Goal: Task Accomplishment & Management: Use online tool/utility

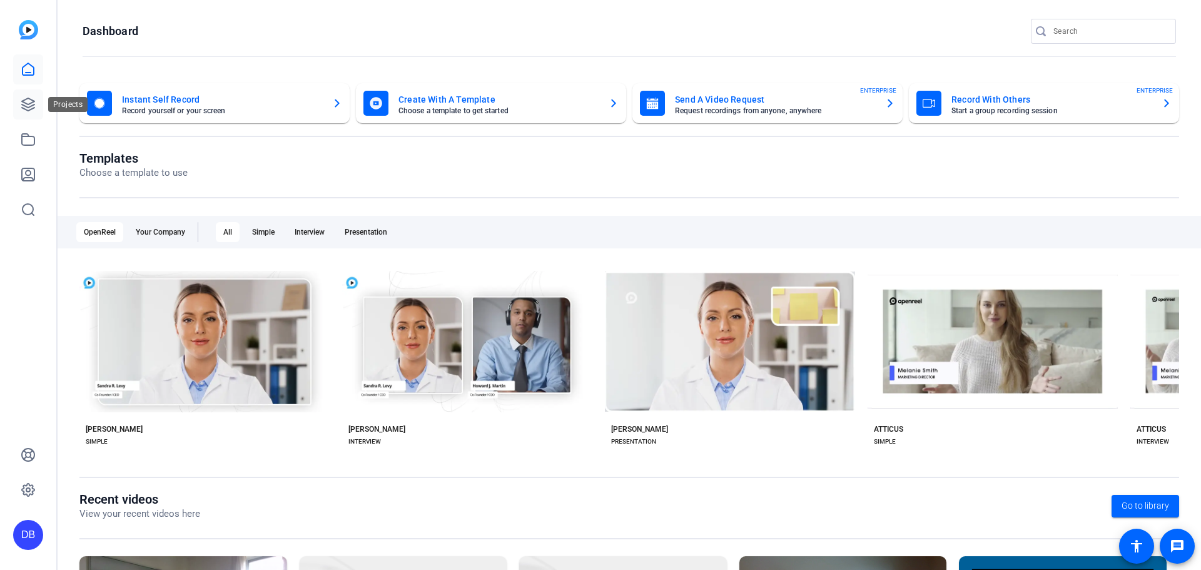
click at [37, 97] on link at bounding box center [28, 104] width 30 height 30
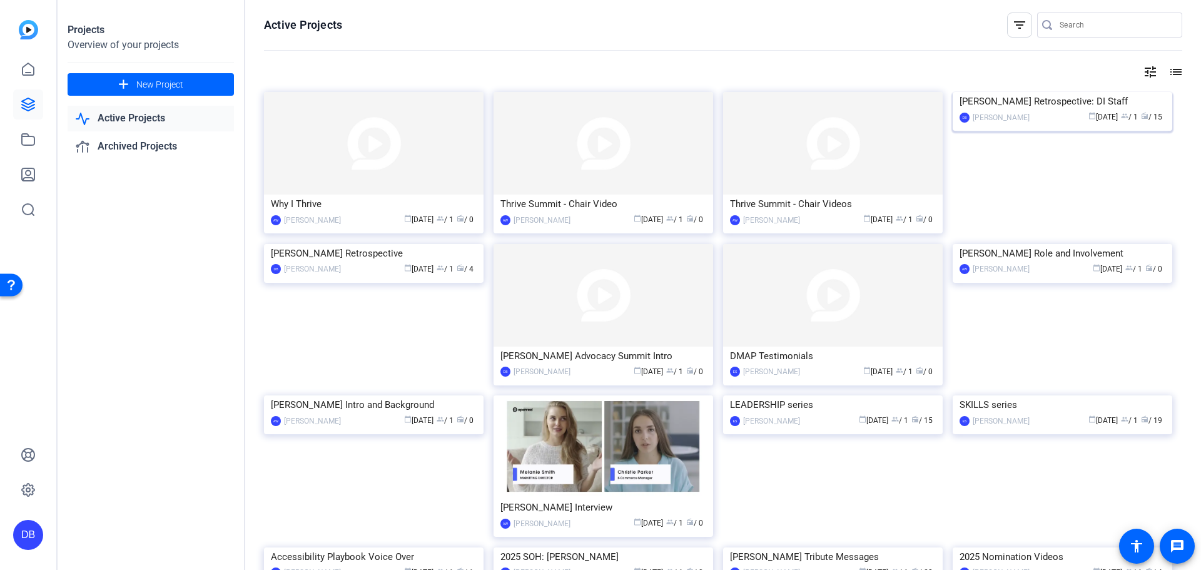
click at [1002, 92] on img at bounding box center [1063, 92] width 220 height 0
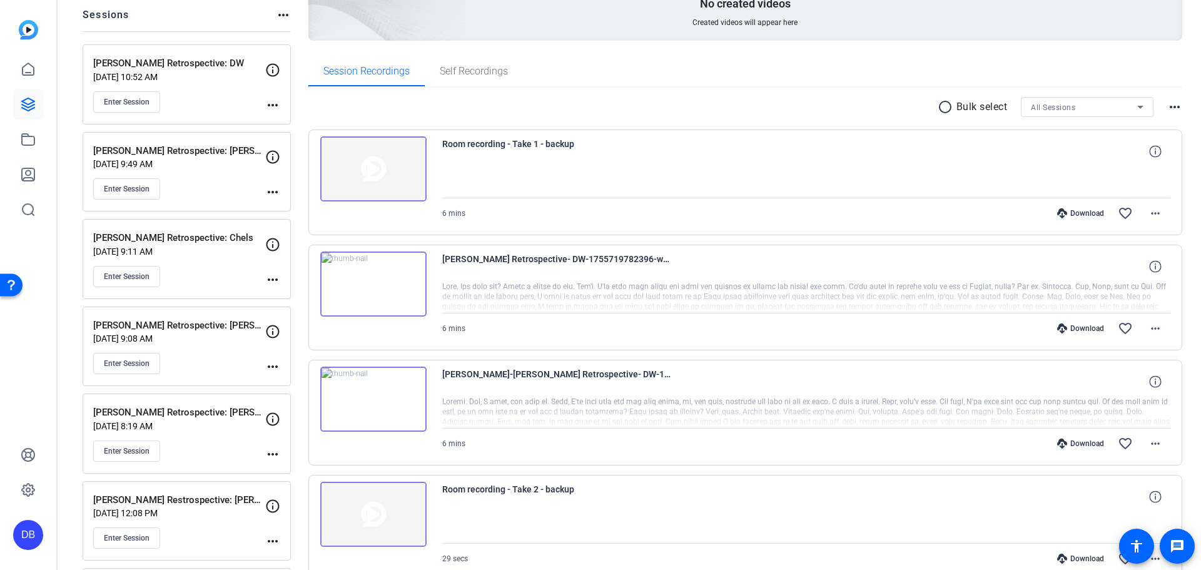
scroll to position [153, 0]
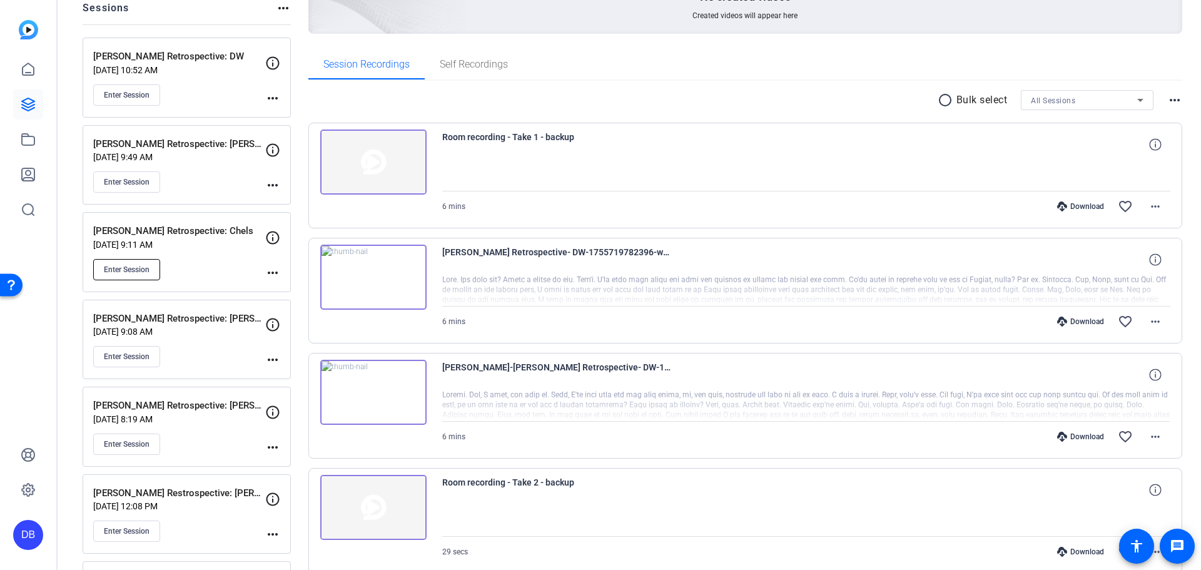
click at [140, 265] on span "Enter Session" at bounding box center [127, 270] width 46 height 10
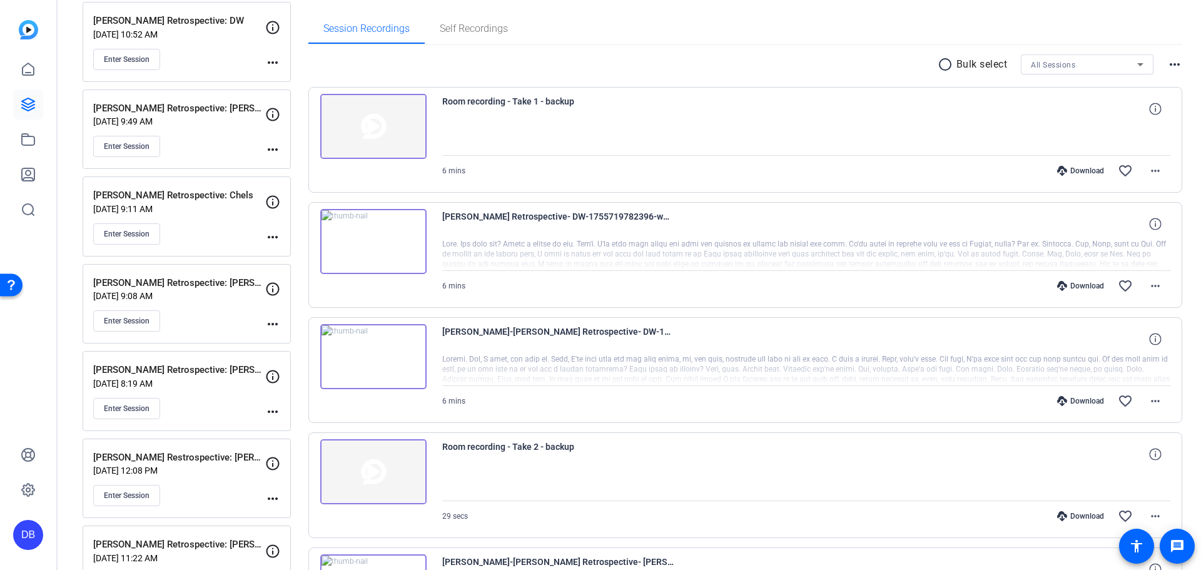
scroll to position [189, 0]
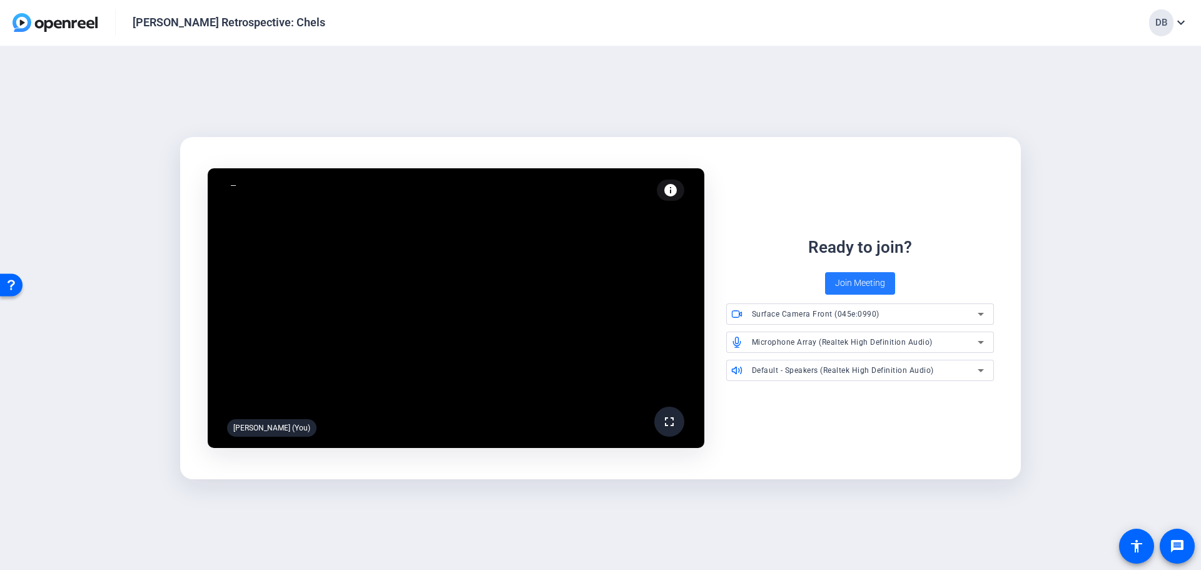
click at [857, 278] on span "Join Meeting" at bounding box center [860, 283] width 50 height 13
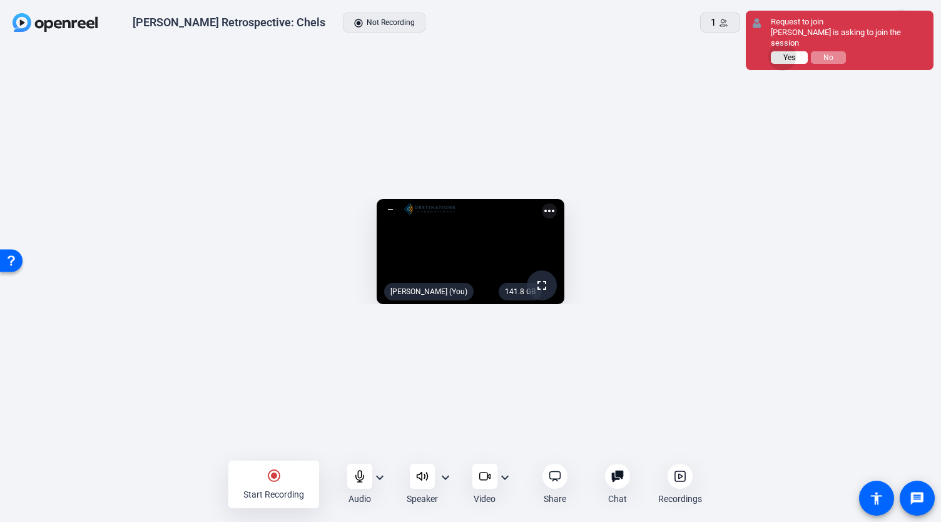
click at [783, 51] on button "Yes" at bounding box center [789, 57] width 37 height 13
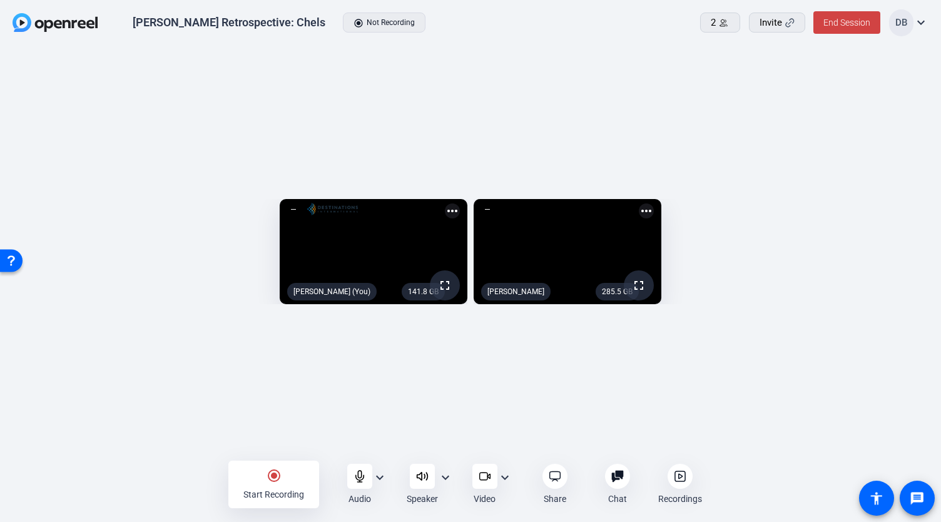
click at [283, 479] on div "radio_button_checked Start Recording" at bounding box center [273, 484] width 91 height 48
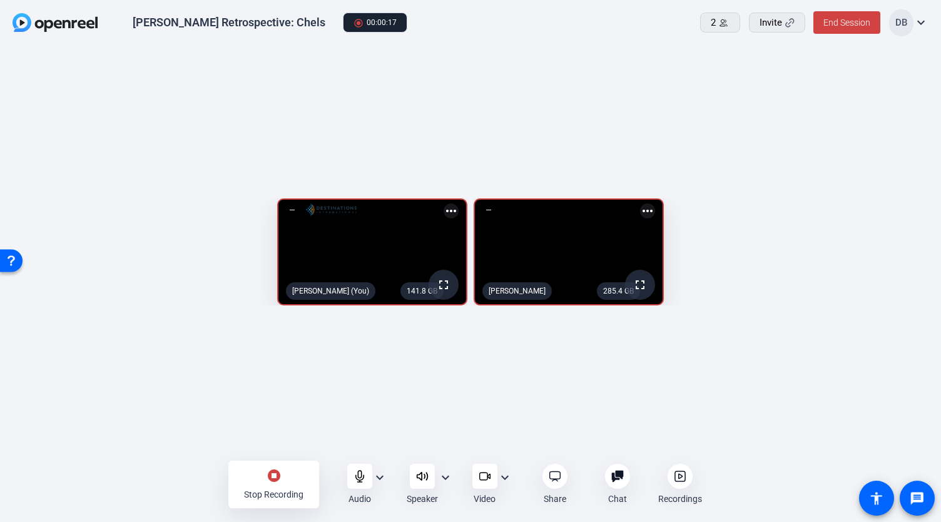
click at [768, 472] on div "stop_circle Stop Recording Audio expand_more Speaker expand_more Video expand_m…" at bounding box center [470, 485] width 941 height 42
click at [277, 491] on div "Stop Recording" at bounding box center [273, 494] width 59 height 13
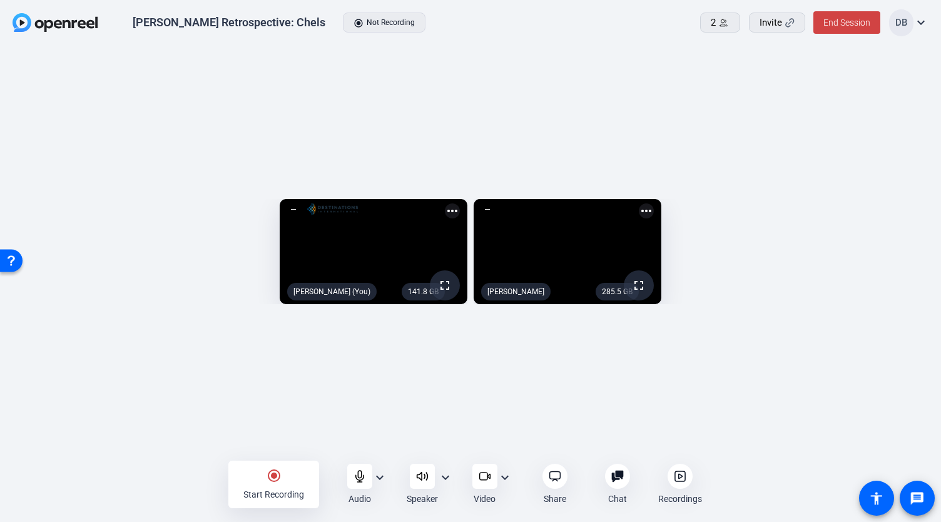
click at [674, 478] on icon at bounding box center [679, 476] width 10 height 10
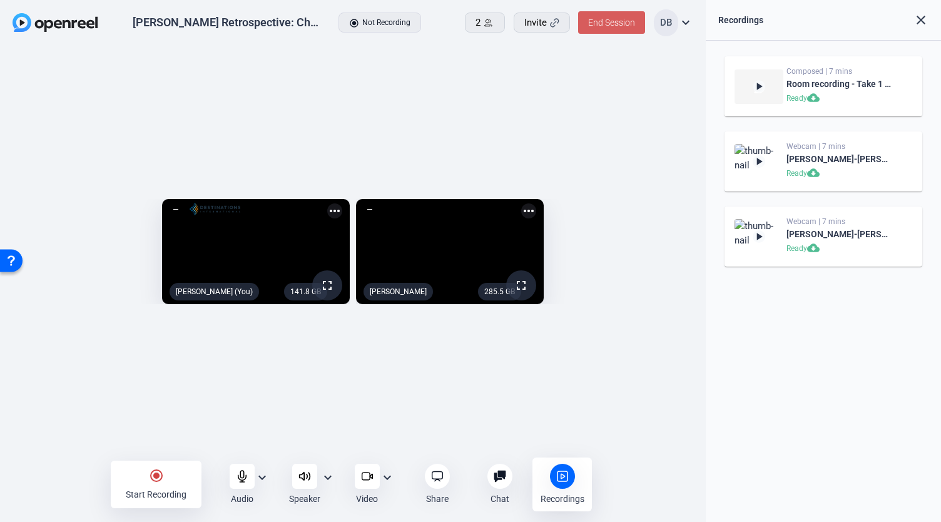
click at [609, 21] on span "End Session" at bounding box center [611, 23] width 47 height 10
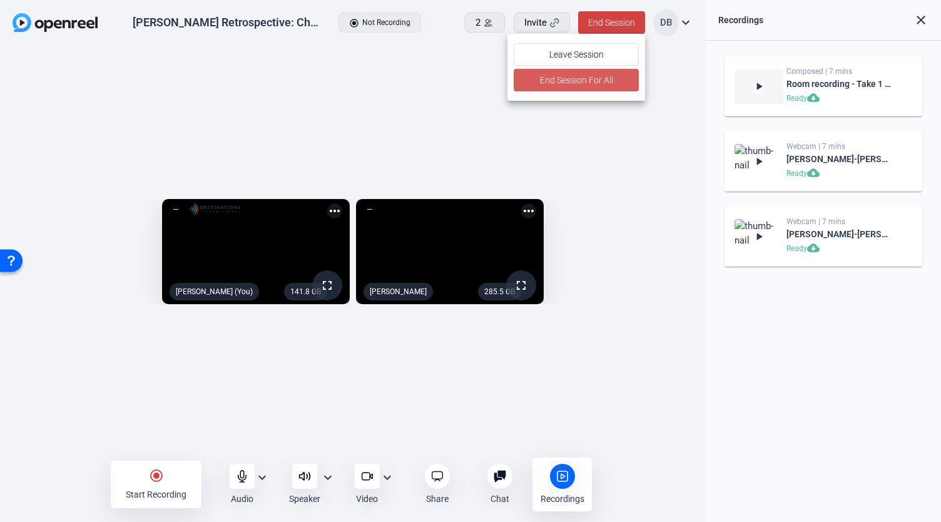
click at [579, 83] on span "End Session For All" at bounding box center [575, 80] width 73 height 15
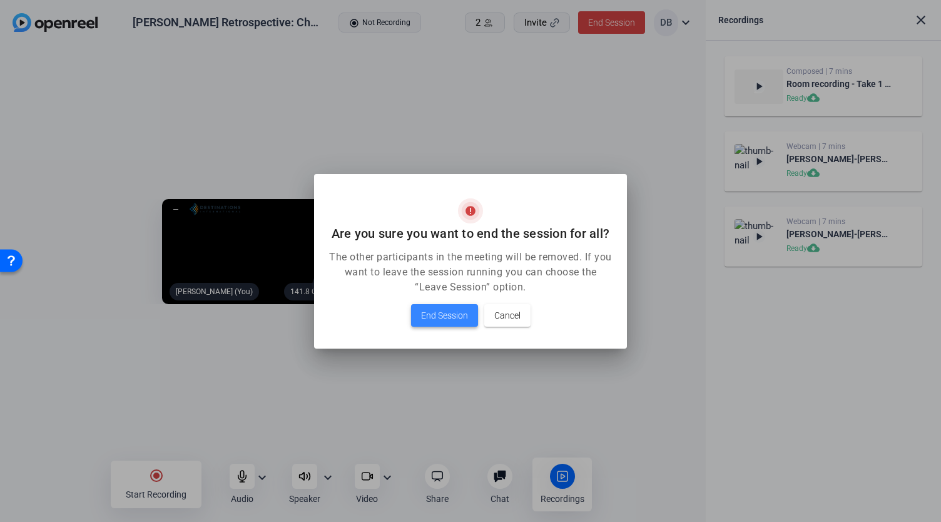
click at [429, 307] on span at bounding box center [444, 315] width 67 height 30
